Goal: Task Accomplishment & Management: Manage account settings

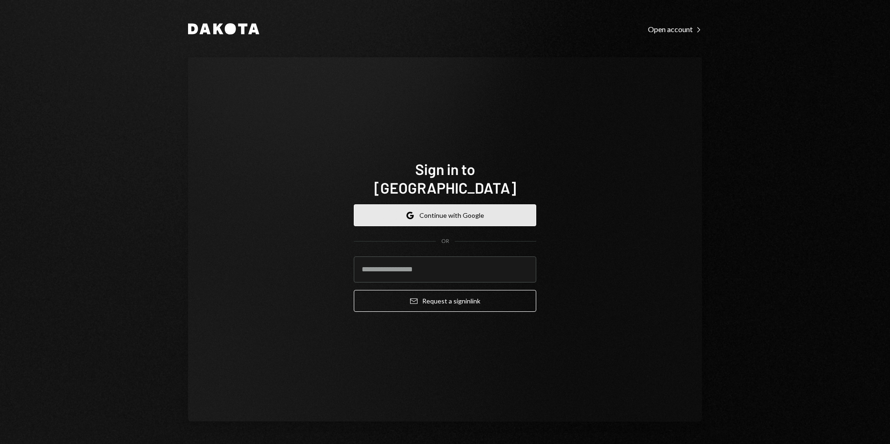
click at [462, 212] on button "Google Continue with Google" at bounding box center [445, 215] width 182 height 22
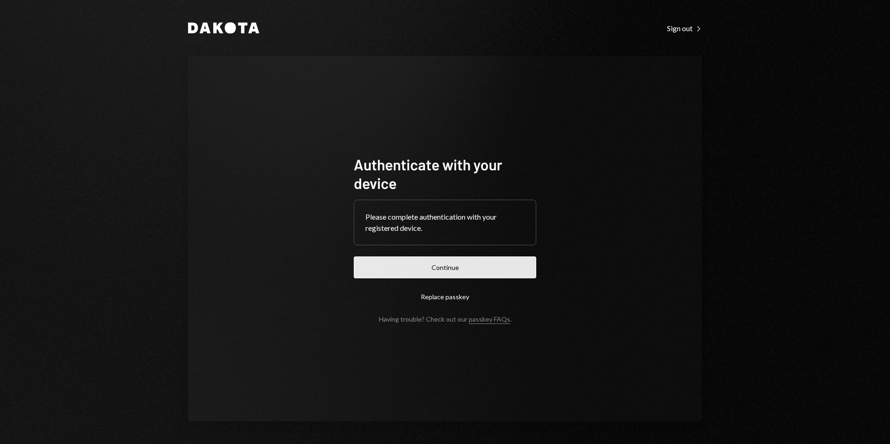
click at [481, 263] on button "Continue" at bounding box center [445, 267] width 182 height 22
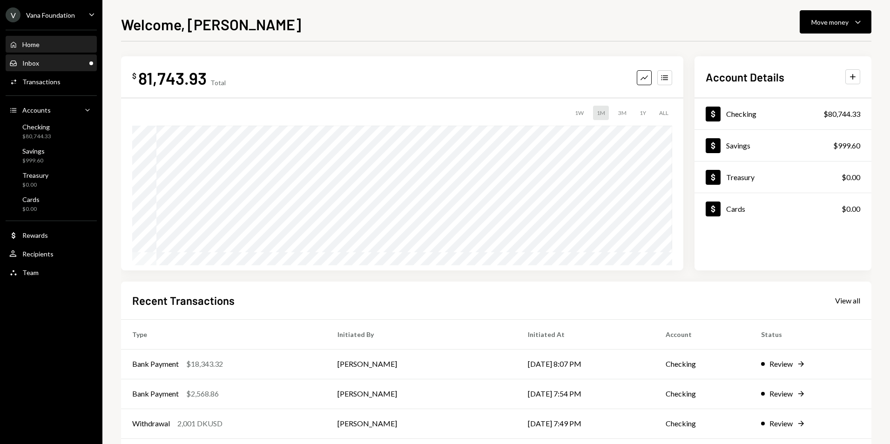
click at [72, 64] on div "Inbox Inbox" at bounding box center [51, 63] width 84 height 8
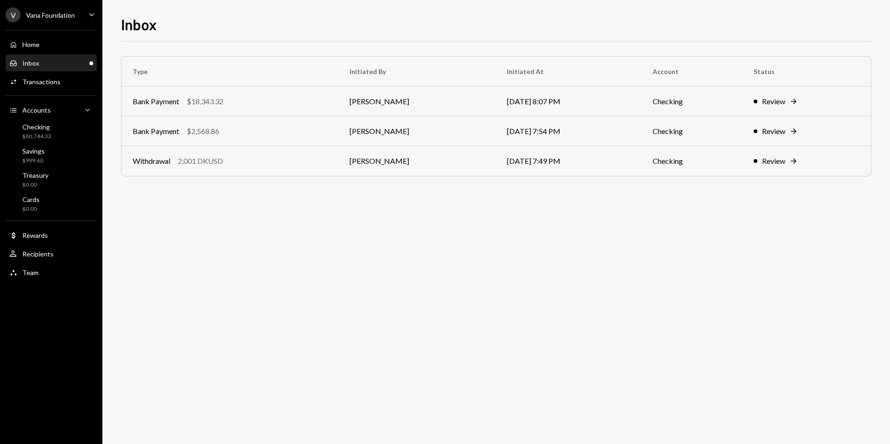
click at [57, 65] on div "Inbox Inbox" at bounding box center [51, 63] width 84 height 8
click at [61, 63] on div "Inbox Inbox" at bounding box center [51, 63] width 84 height 8
click at [64, 43] on div "Home Home" at bounding box center [51, 44] width 84 height 8
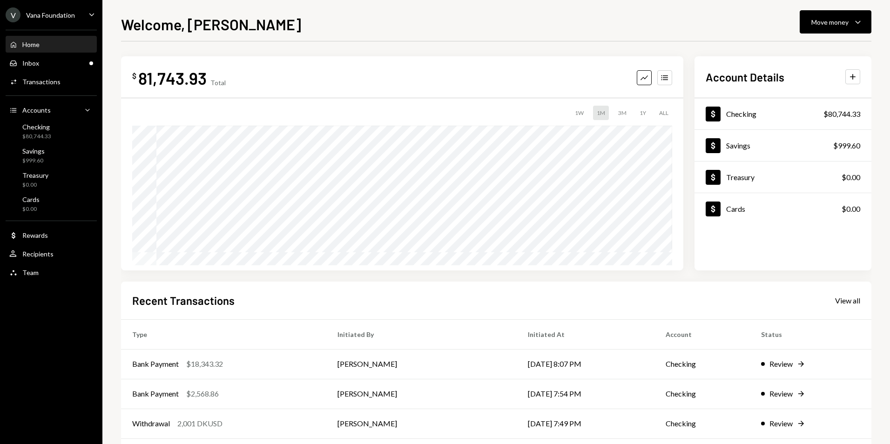
click at [61, 15] on div "Vana Foundation" at bounding box center [50, 15] width 49 height 8
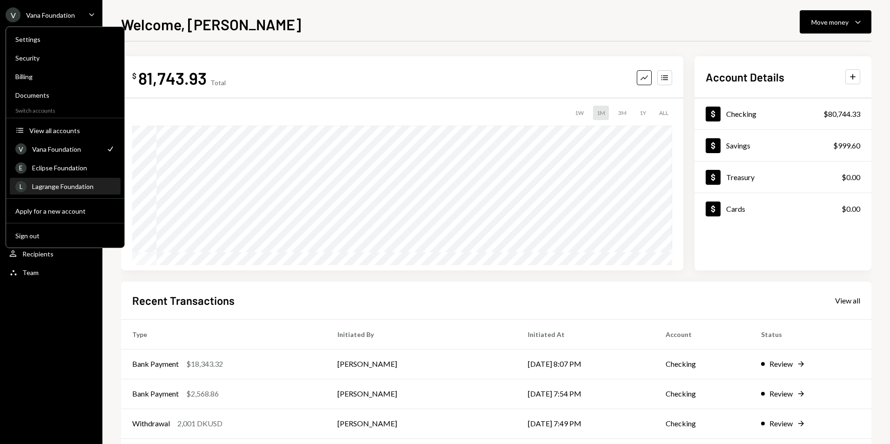
click at [68, 184] on div "Lagrange Foundation" at bounding box center [73, 186] width 83 height 8
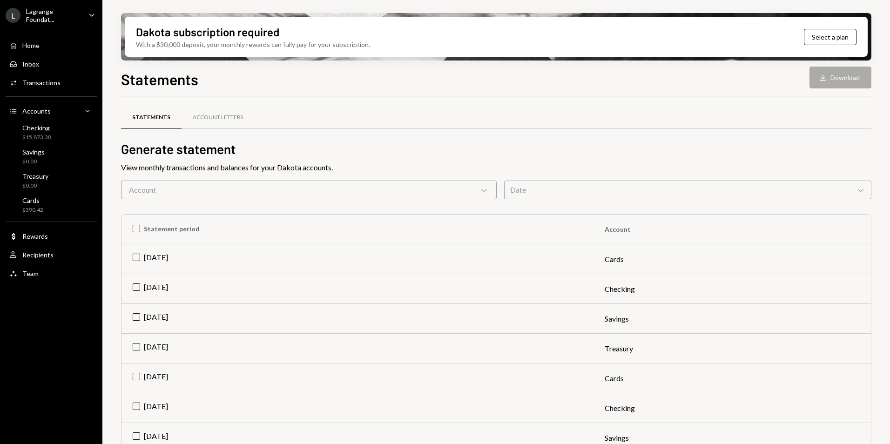
click at [206, 183] on div "Account Chevron Down" at bounding box center [309, 190] width 376 height 19
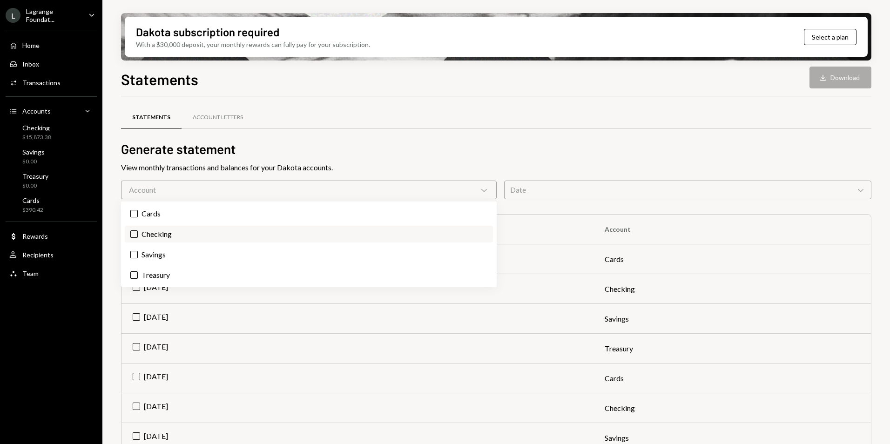
click at [132, 235] on button "Checking" at bounding box center [133, 233] width 7 height 7
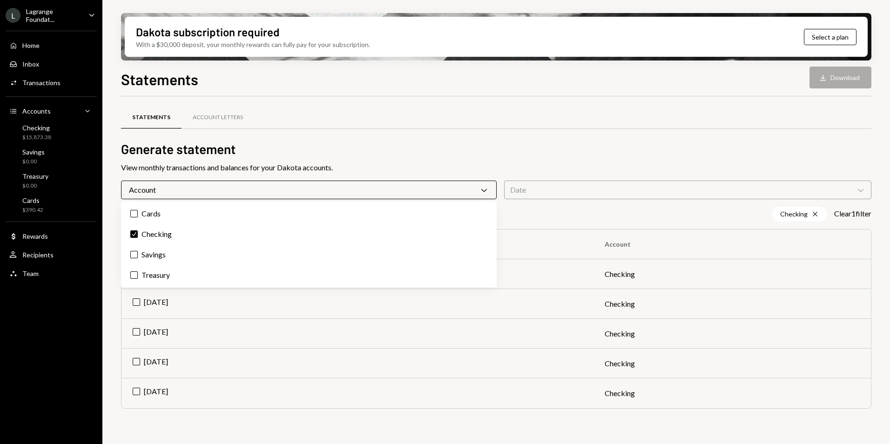
click at [430, 120] on div "Statements Account Letters" at bounding box center [496, 118] width 750 height 24
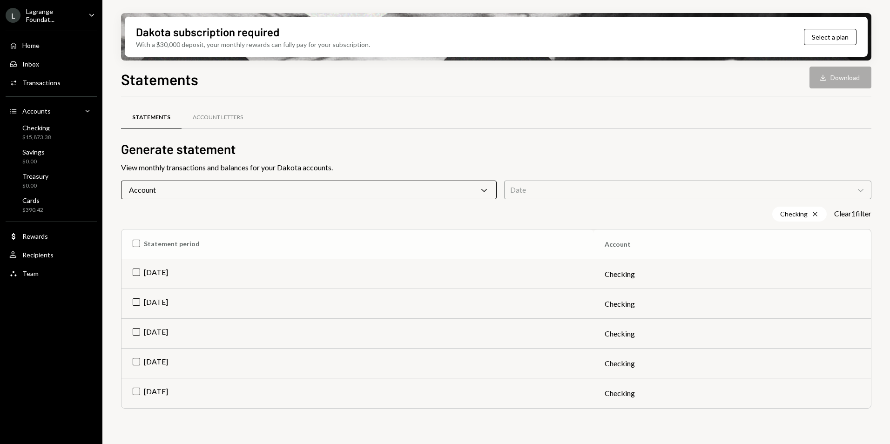
click at [133, 240] on th "Statement period" at bounding box center [357, 244] width 472 height 30
click at [836, 74] on button "Download Download (5)" at bounding box center [836, 78] width 71 height 22
click at [548, 78] on div "Statements Download Download (5)" at bounding box center [496, 78] width 750 height 20
click at [67, 15] on div "Lagrange Foundat..." at bounding box center [53, 15] width 55 height 16
